Goal: Transaction & Acquisition: Obtain resource

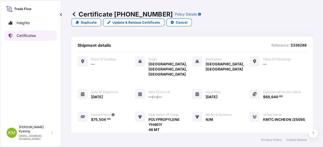
click at [42, 37] on link "Certificates" at bounding box center [30, 36] width 53 height 10
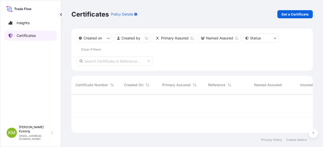
scroll to position [38, 237]
click at [298, 14] on p "Get a Certificate" at bounding box center [294, 14] width 27 height 5
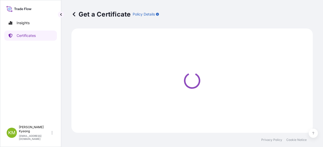
select select "Sea"
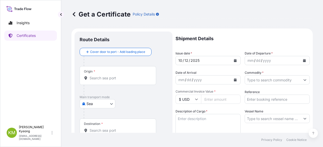
click at [115, 81] on div "Origin *" at bounding box center [118, 75] width 77 height 19
click at [115, 81] on input "Origin *" at bounding box center [120, 78] width 60 height 5
drag, startPoint x: 217, startPoint y: 13, endPoint x: 186, endPoint y: 24, distance: 33.2
click at [217, 13] on div "Get a Certificate Policy Details" at bounding box center [191, 14] width 241 height 8
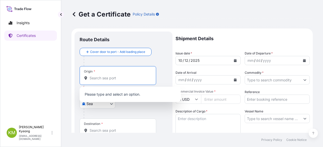
click at [99, 80] on input "Origin * Please select an origin" at bounding box center [120, 78] width 60 height 5
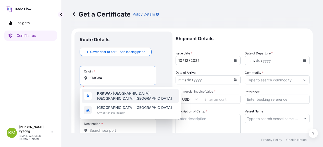
click at [101, 96] on b "KRKWA" at bounding box center [104, 93] width 14 height 4
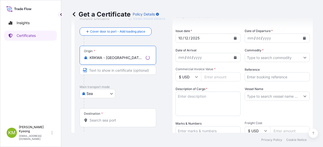
scroll to position [77, 0]
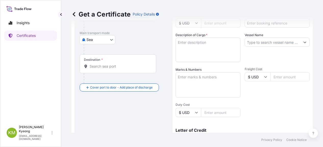
type input "KRKWA - [GEOGRAPHIC_DATA], [GEOGRAPHIC_DATA], [GEOGRAPHIC_DATA]"
click at [101, 66] on input "Destination *" at bounding box center [120, 66] width 60 height 5
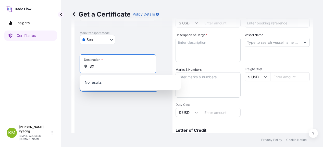
type input "S"
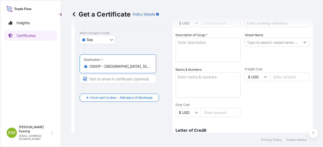
type input "CNXIP - [GEOGRAPHIC_DATA], [GEOGRAPHIC_DATA]"
click at [231, 41] on textarea "Description of Cargo *" at bounding box center [207, 50] width 65 height 24
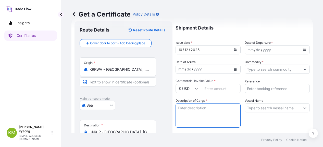
scroll to position [0, 0]
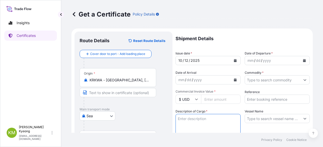
click at [302, 62] on button "Calendar" at bounding box center [304, 61] width 8 height 8
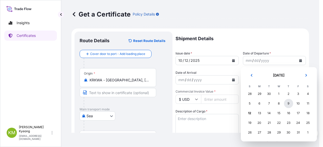
click at [288, 106] on div "9" at bounding box center [288, 103] width 9 height 9
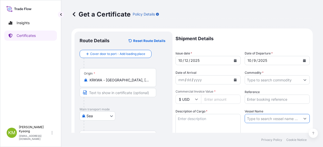
click at [272, 118] on input "Vessel Name" at bounding box center [272, 118] width 55 height 9
paste input "STAR PIONEER /2538W"
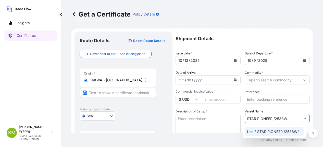
click at [281, 131] on p "Use " STAR PIONEER /2538W"" at bounding box center [273, 132] width 52 height 5
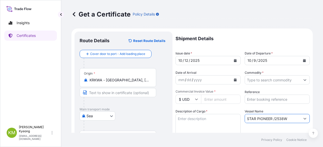
type input "STAR PIONEER /2538W"
drag, startPoint x: 314, startPoint y: 76, endPoint x: 310, endPoint y: 78, distance: 4.8
click at [314, 76] on div "Get a Certificate Policy Details Route Details Reset Route Details Cover door t…" at bounding box center [192, 66] width 262 height 133
click at [213, 100] on input "Commercial Invoice Value *" at bounding box center [221, 99] width 40 height 9
type input "89400"
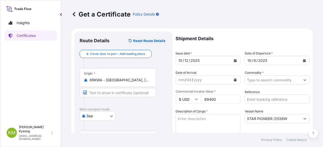
click at [258, 97] on input "Reference" at bounding box center [277, 99] width 65 height 9
paste input "2335803"
type input "2335803"
click at [259, 82] on input "Commodity *" at bounding box center [272, 80] width 55 height 9
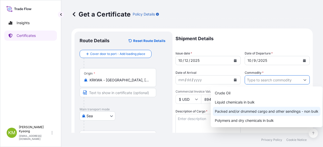
click at [263, 112] on div "Packed and/or drummed cargo and other sendings - non bulk" at bounding box center [267, 111] width 108 height 9
type input "Packed and/or drummed cargo and other sendings - non bulk"
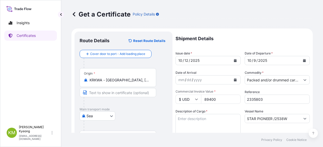
click at [312, 76] on div "Get a Certificate Policy Details Route Details Reset Route Details Cover door t…" at bounding box center [192, 66] width 262 height 133
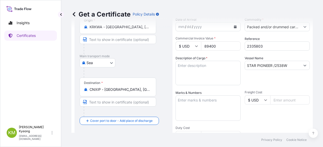
click at [193, 79] on textarea "Description of Cargo *" at bounding box center [207, 73] width 65 height 24
paste textarea "'POLYPROPYLENE YMF650X QTY:60MT"
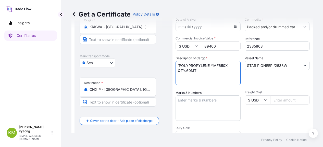
click at [179, 66] on textarea "'POLYPROPYLENE YMF650X QTY:60MT" at bounding box center [207, 73] width 65 height 24
type textarea "POLYPROPYLENE YMF650X QTY:60MT"
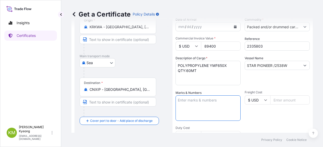
click at [212, 115] on textarea "Marks & Numbers" at bounding box center [207, 109] width 65 height 26
type textarea "N/M"
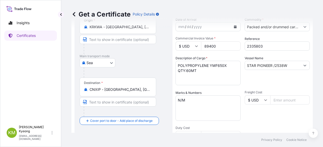
click at [275, 122] on div "Shipment Details Issue date * [DATE] Date of Departure * [DATE] Date of Arrival…" at bounding box center [242, 99] width 134 height 243
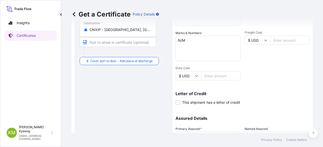
scroll to position [155, 0]
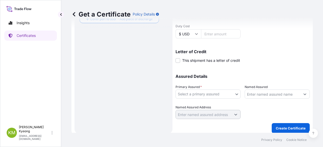
click at [202, 91] on body "Insights Certificates [PERSON_NAME] Min [PERSON_NAME] [EMAIL_ADDRESS][DOMAIN_NA…" at bounding box center [161, 73] width 323 height 147
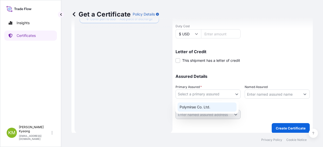
click at [202, 109] on div "Polymirae Co. Ltd." at bounding box center [207, 107] width 59 height 9
select select "32021"
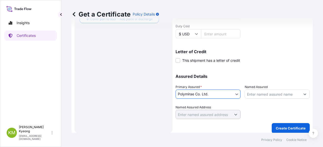
click at [272, 94] on input "Named Assured" at bounding box center [272, 94] width 55 height 9
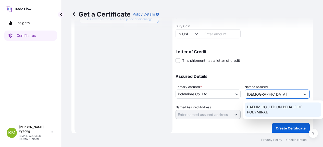
click at [261, 106] on div "DAELIM CO.,LTD ON BEHALF OF POLYMIRAE" at bounding box center [283, 110] width 76 height 14
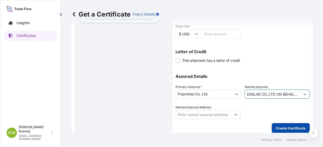
type input "DAELIM CO.,LTD ON BEHALF OF POLYMIRAE"
click at [276, 127] on p "Create Certificate" at bounding box center [291, 128] width 30 height 5
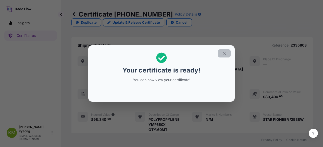
click at [221, 56] on button "button" at bounding box center [224, 53] width 13 height 8
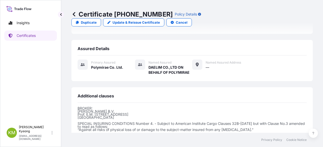
scroll to position [172, 0]
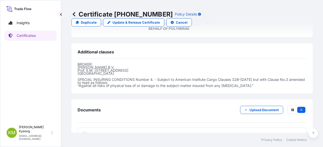
click at [106, 132] on span "Certificate" at bounding box center [100, 134] width 18 height 5
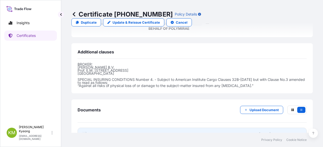
click at [98, 132] on span "Certificate" at bounding box center [100, 134] width 18 height 5
click at [104, 132] on span "Certificate" at bounding box center [100, 134] width 18 height 5
click at [111, 128] on link "PDF Certificate [DATE]T06:23:20.791867" at bounding box center [192, 134] width 229 height 13
